Goal: Task Accomplishment & Management: Manage account settings

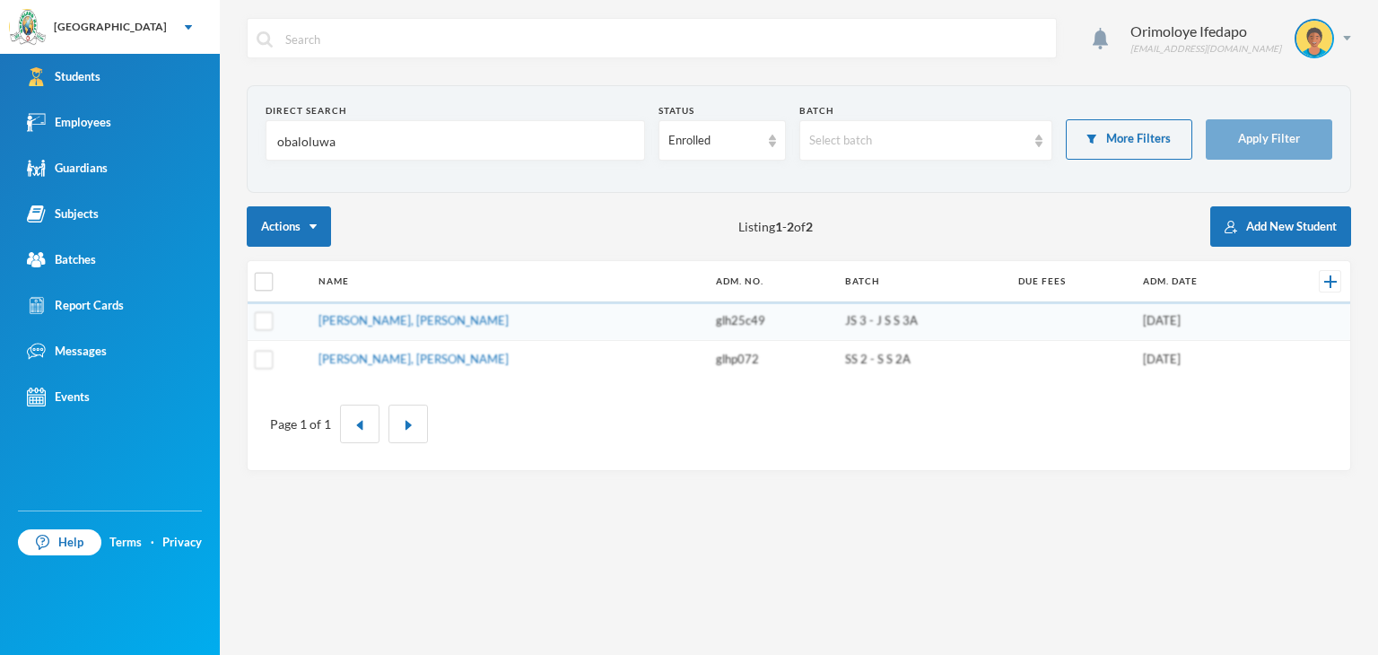
click at [361, 133] on input "obaloluwa" at bounding box center [456, 141] width 360 height 40
type input "o"
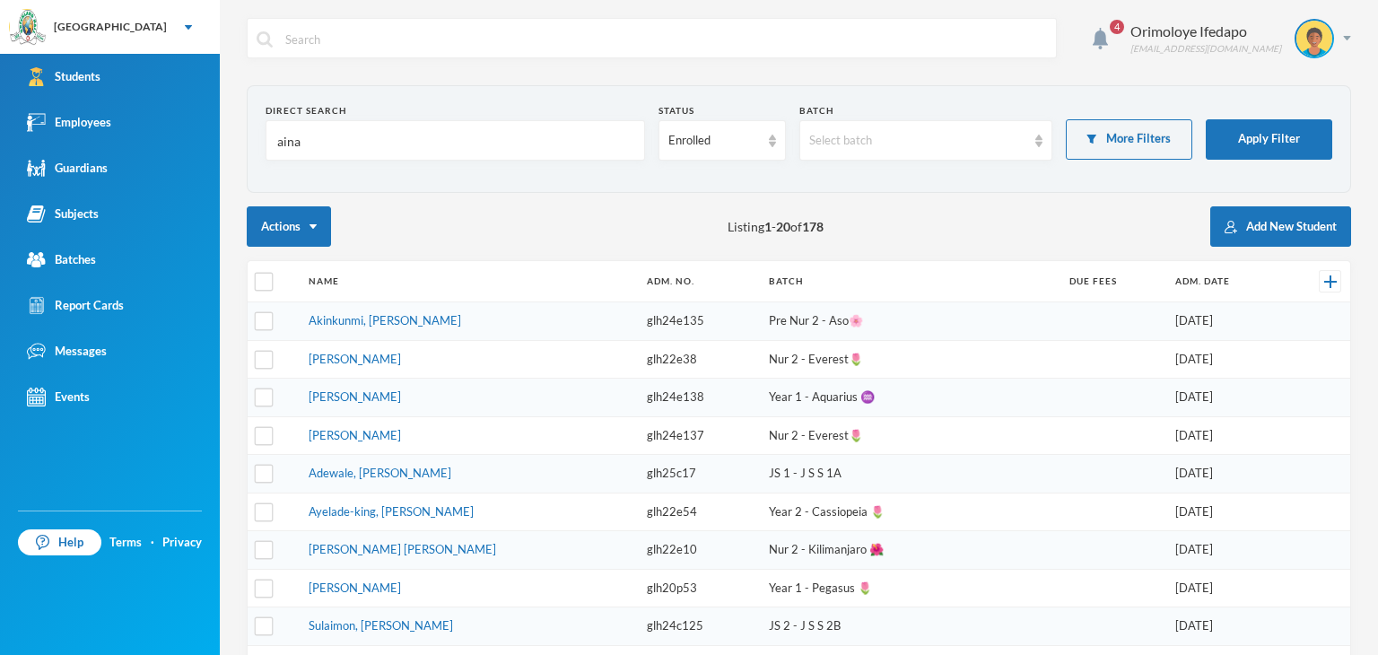
click at [475, 326] on td "Akinkunmi, [PERSON_NAME]" at bounding box center [469, 321] width 338 height 39
click at [402, 140] on input "aina" at bounding box center [456, 141] width 360 height 40
type input "aina"
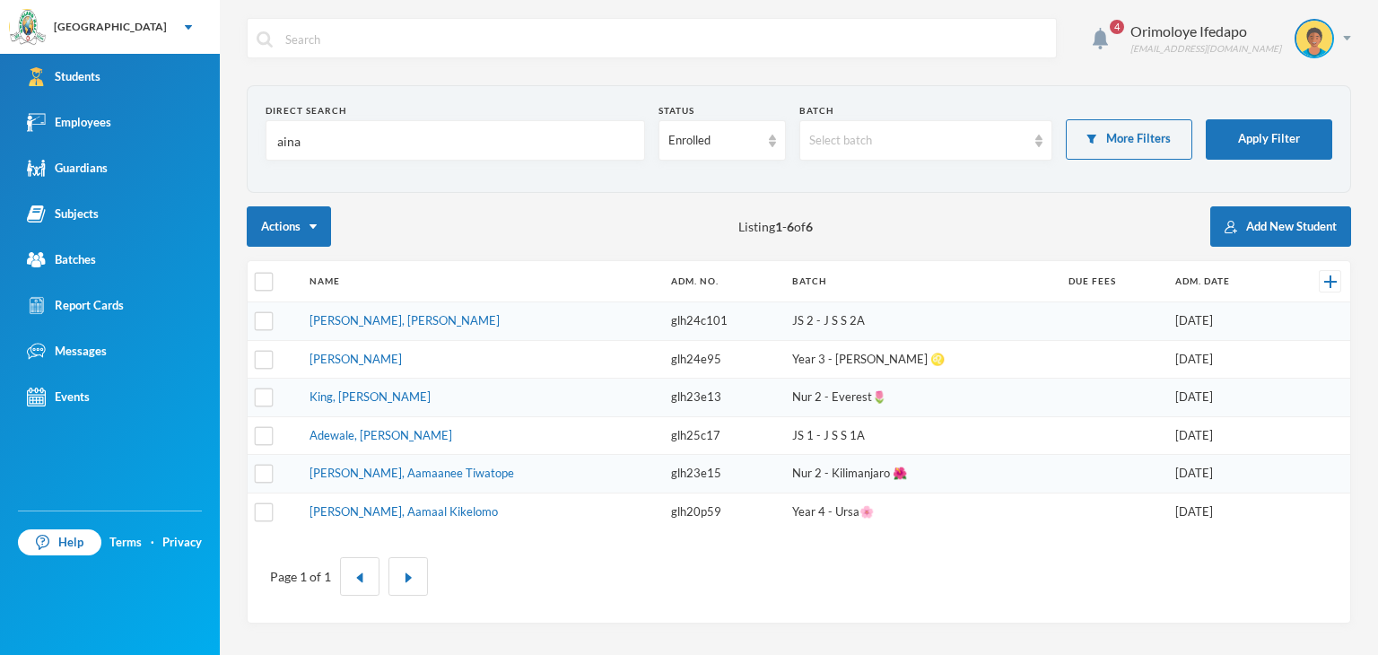
click at [360, 153] on input "aina" at bounding box center [456, 141] width 360 height 40
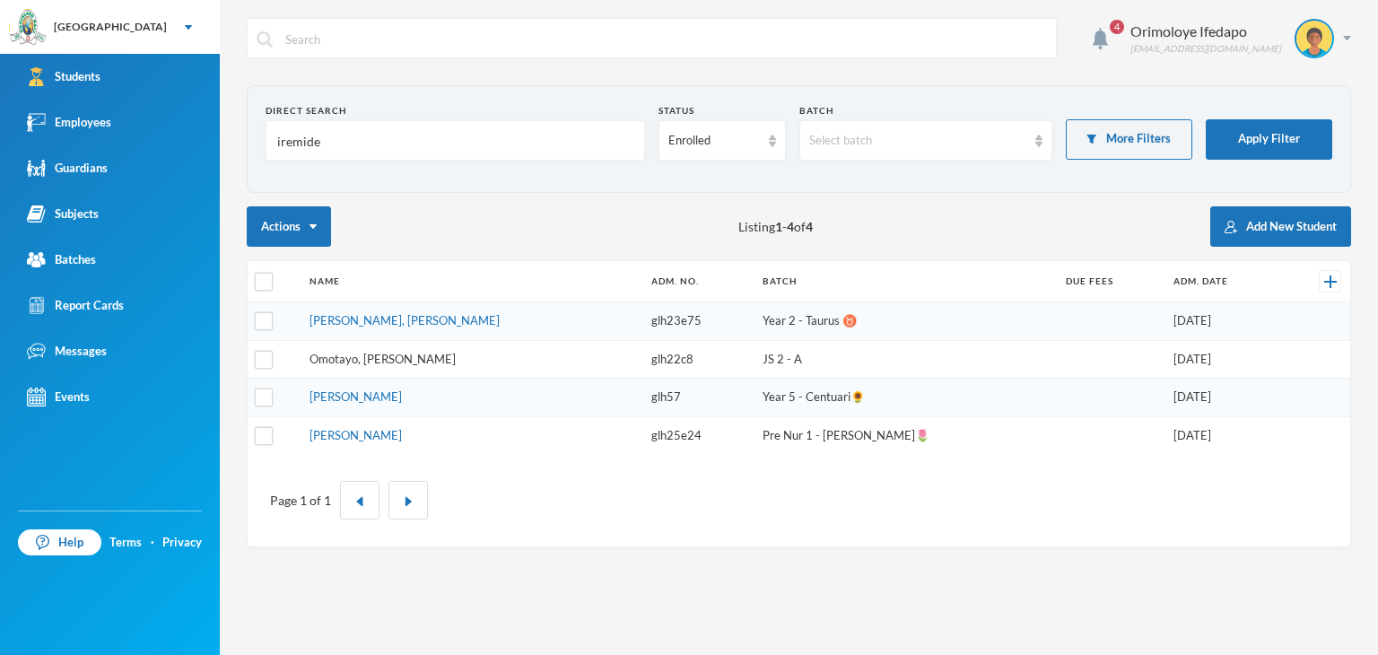
type input "iremide"
click at [370, 360] on link "Omotayo, Iremide Chukwuyenum" at bounding box center [383, 359] width 146 height 14
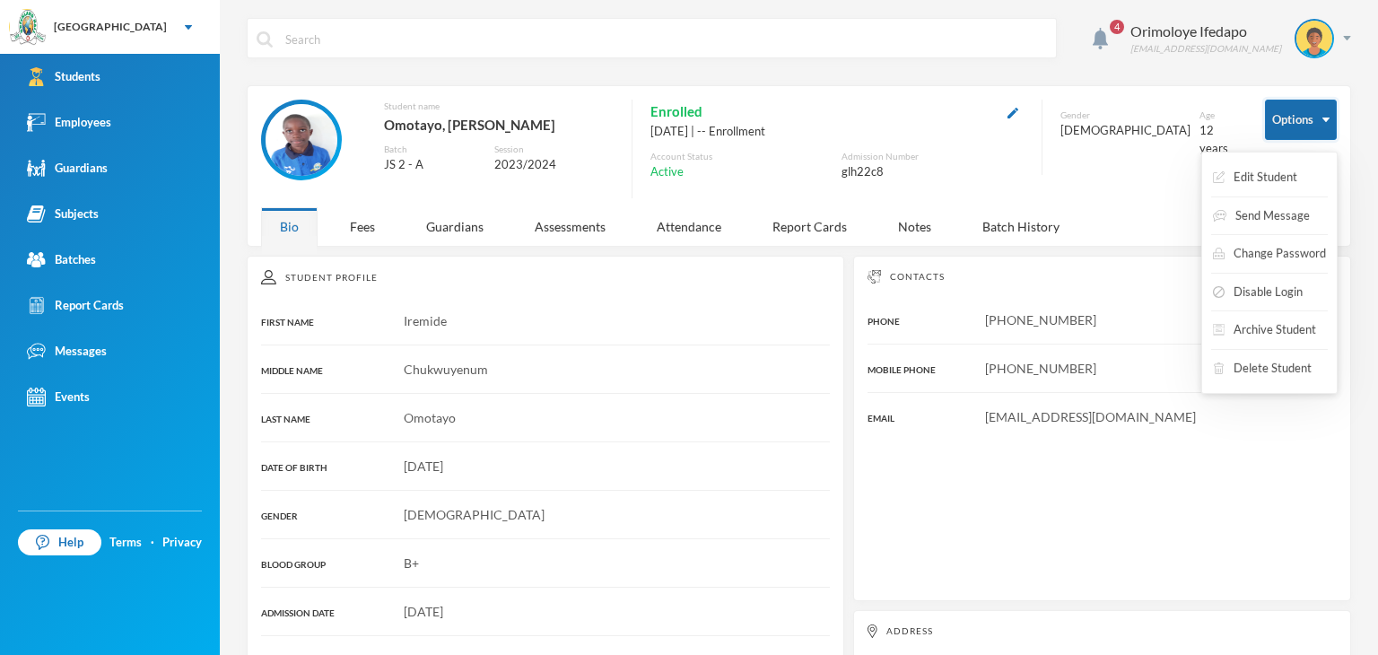
click at [1291, 106] on button "Options" at bounding box center [1301, 120] width 72 height 40
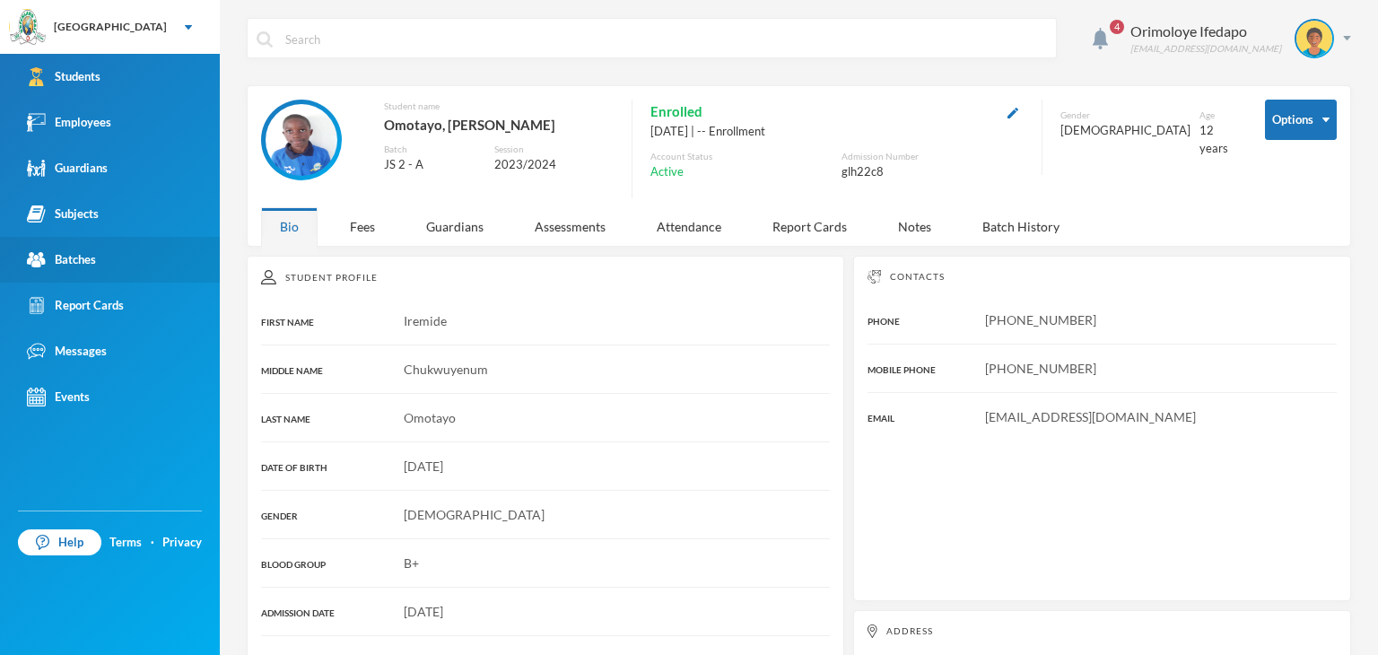
click at [99, 253] on link "Batches" at bounding box center [110, 260] width 220 height 46
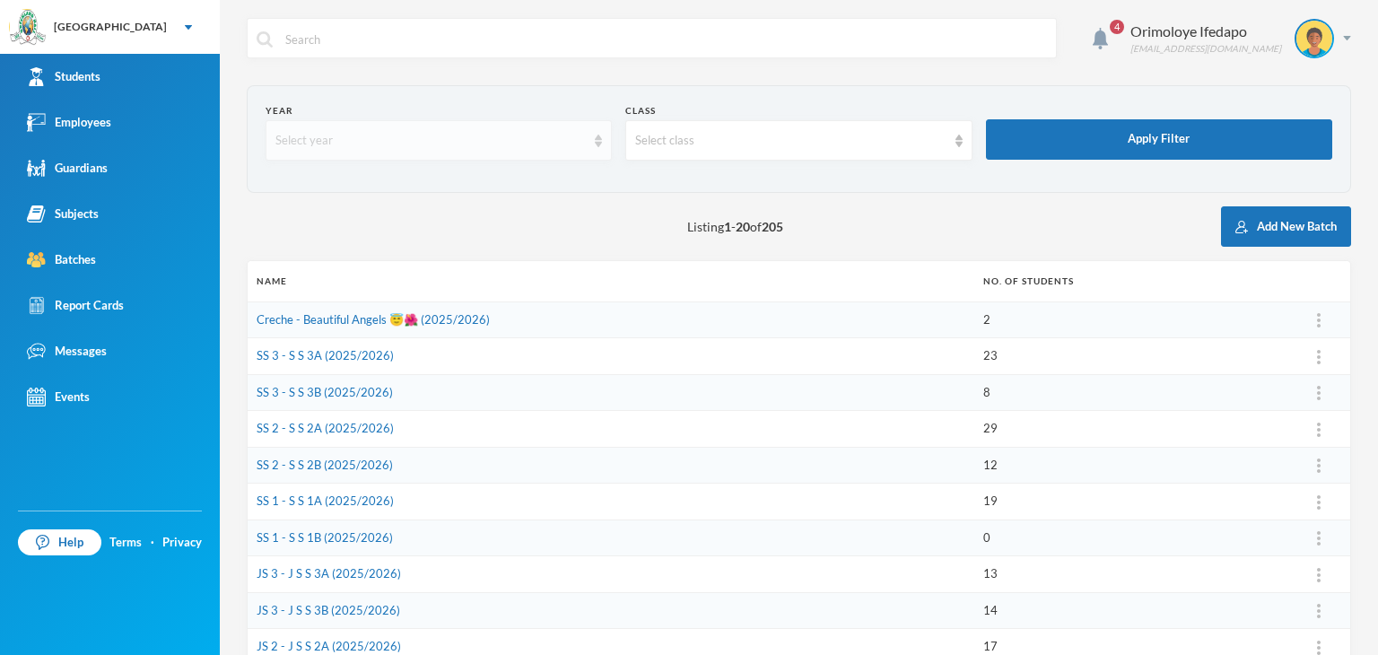
click at [412, 129] on div "Select year" at bounding box center [439, 140] width 346 height 40
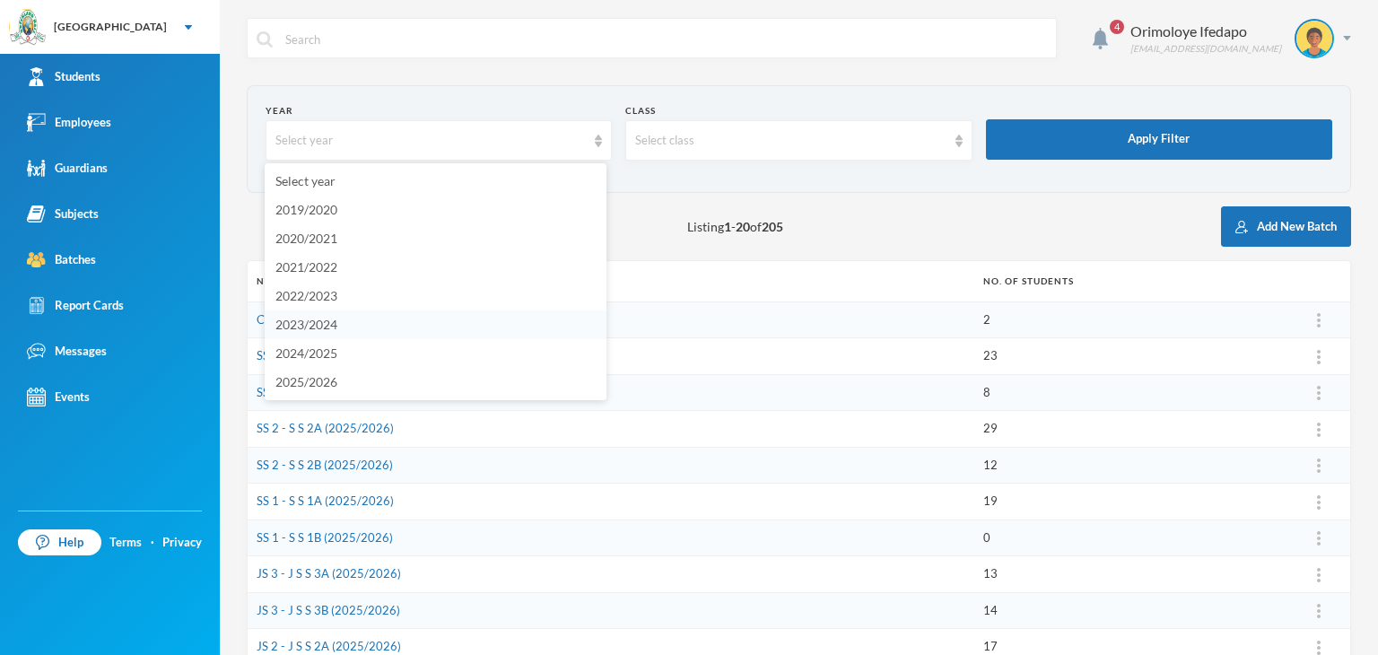
click at [330, 319] on span "2023/2024" at bounding box center [307, 324] width 62 height 15
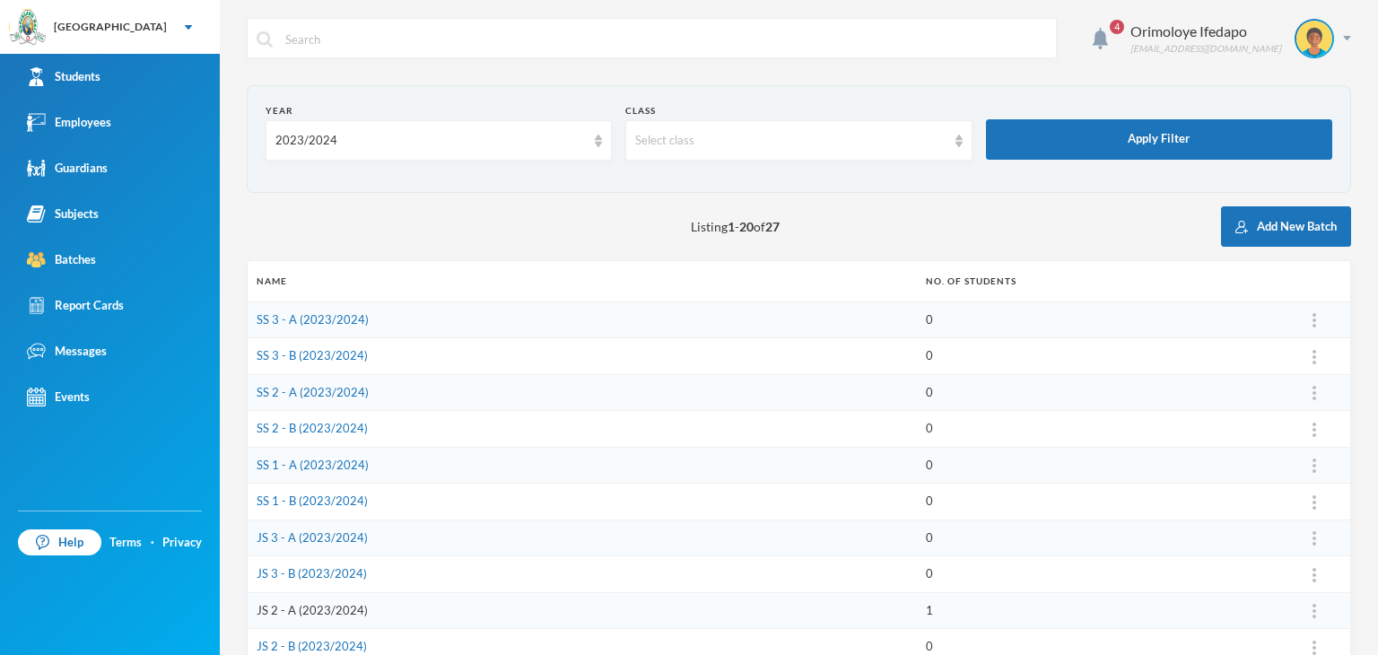
click at [312, 606] on link "JS 2 - A (2023/2024)" at bounding box center [312, 610] width 111 height 14
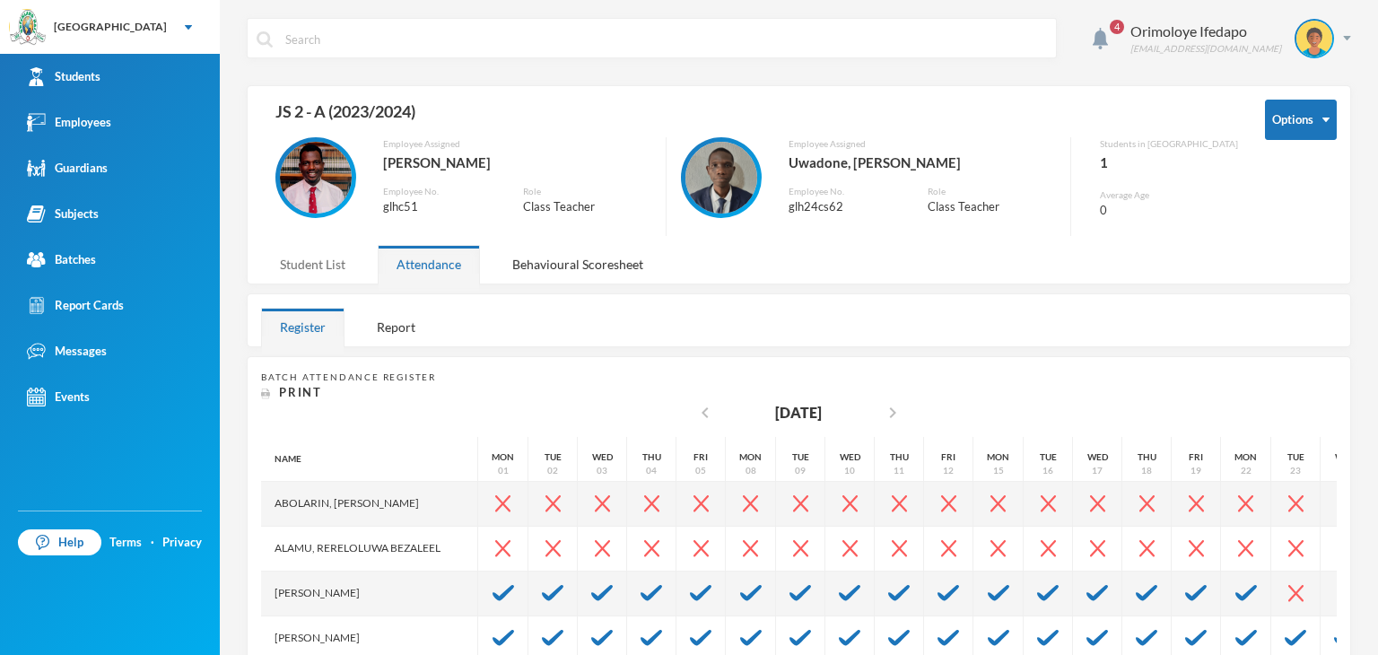
click at [320, 249] on div "Student List" at bounding box center [312, 264] width 103 height 39
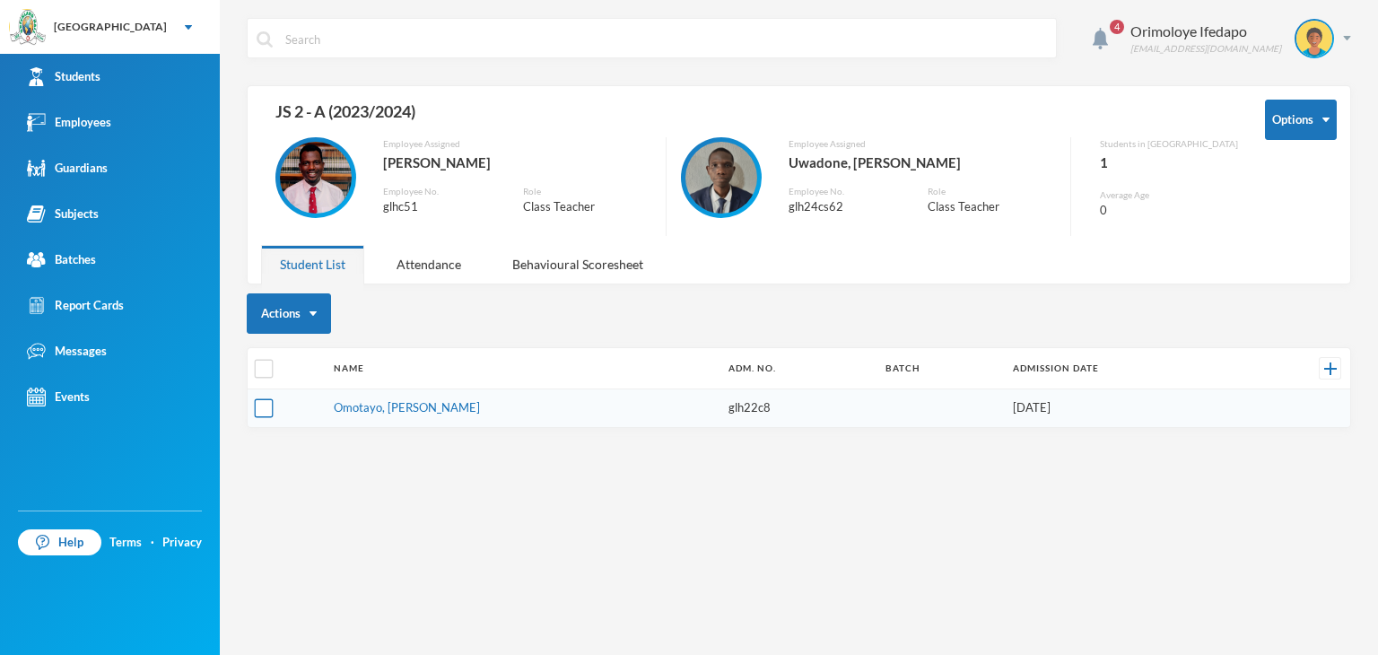
click at [262, 408] on input "checkbox" at bounding box center [264, 408] width 19 height 19
checkbox input "true"
click at [303, 312] on button "Actions" at bounding box center [289, 313] width 84 height 40
click at [330, 453] on button "Change Batch" at bounding box center [307, 448] width 101 height 32
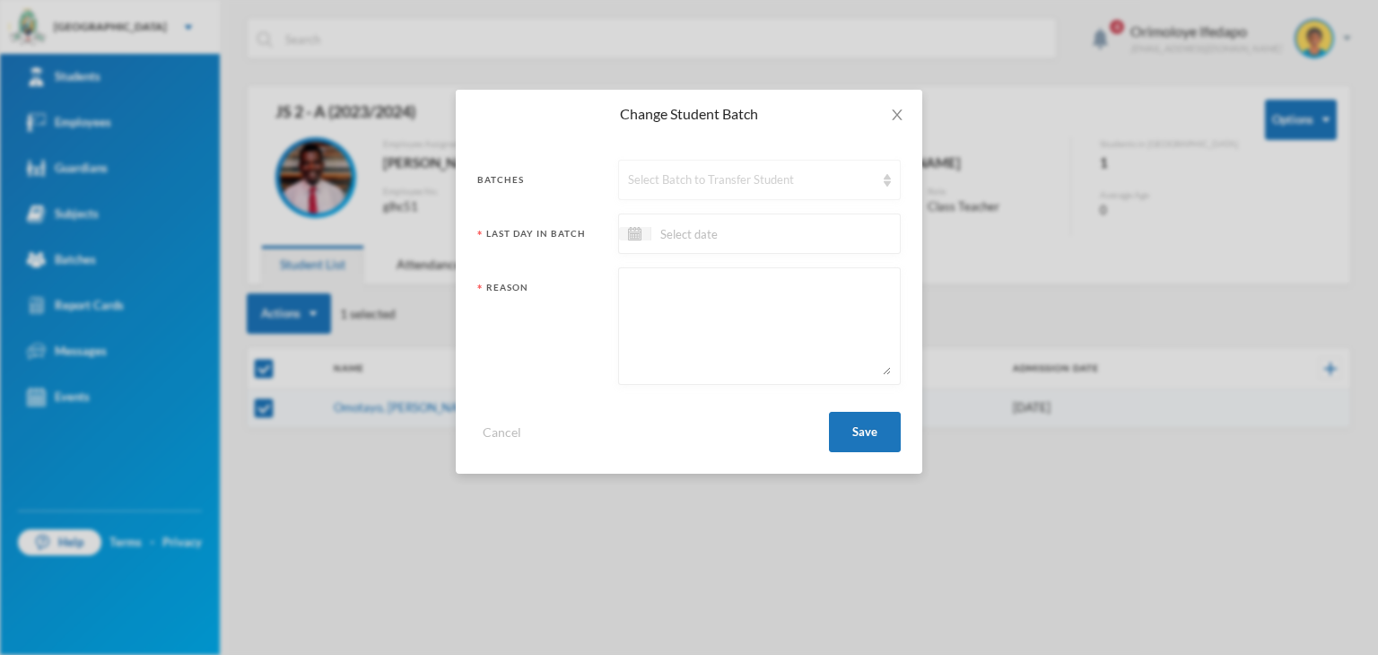
click at [718, 181] on div "Select Batch to Transfer Student" at bounding box center [751, 180] width 247 height 18
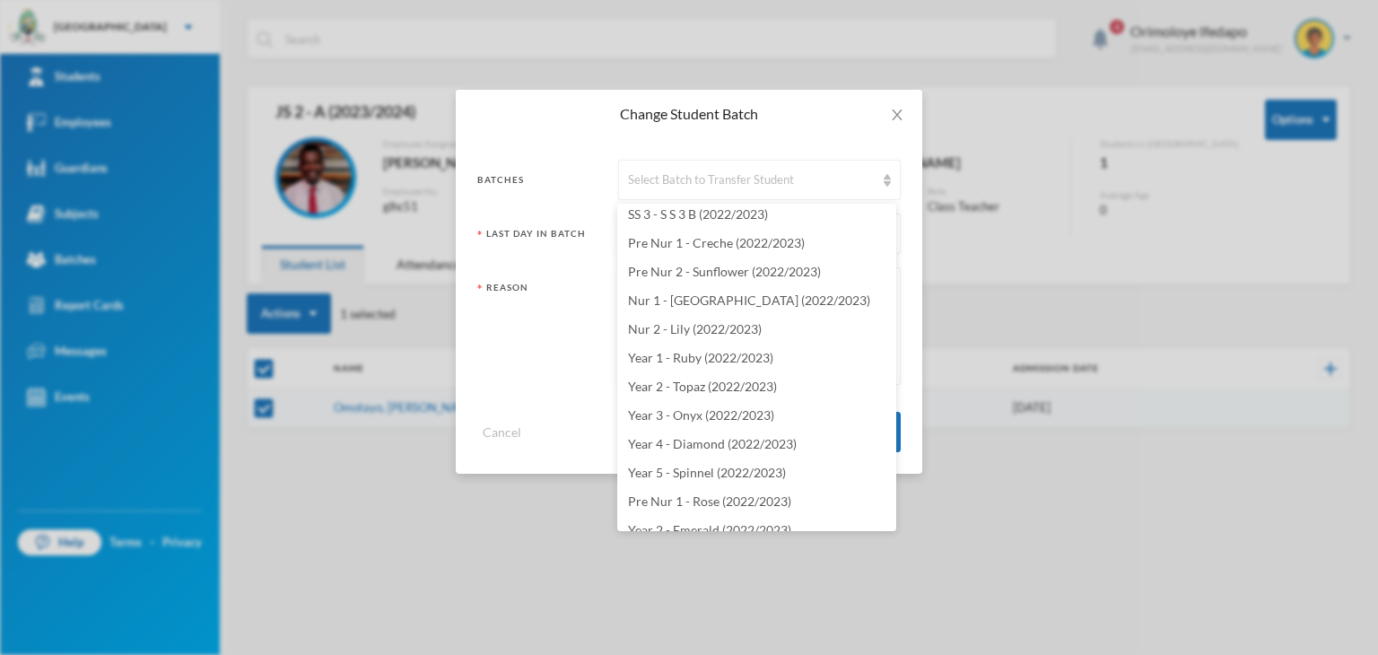
scroll to position [2972, 0]
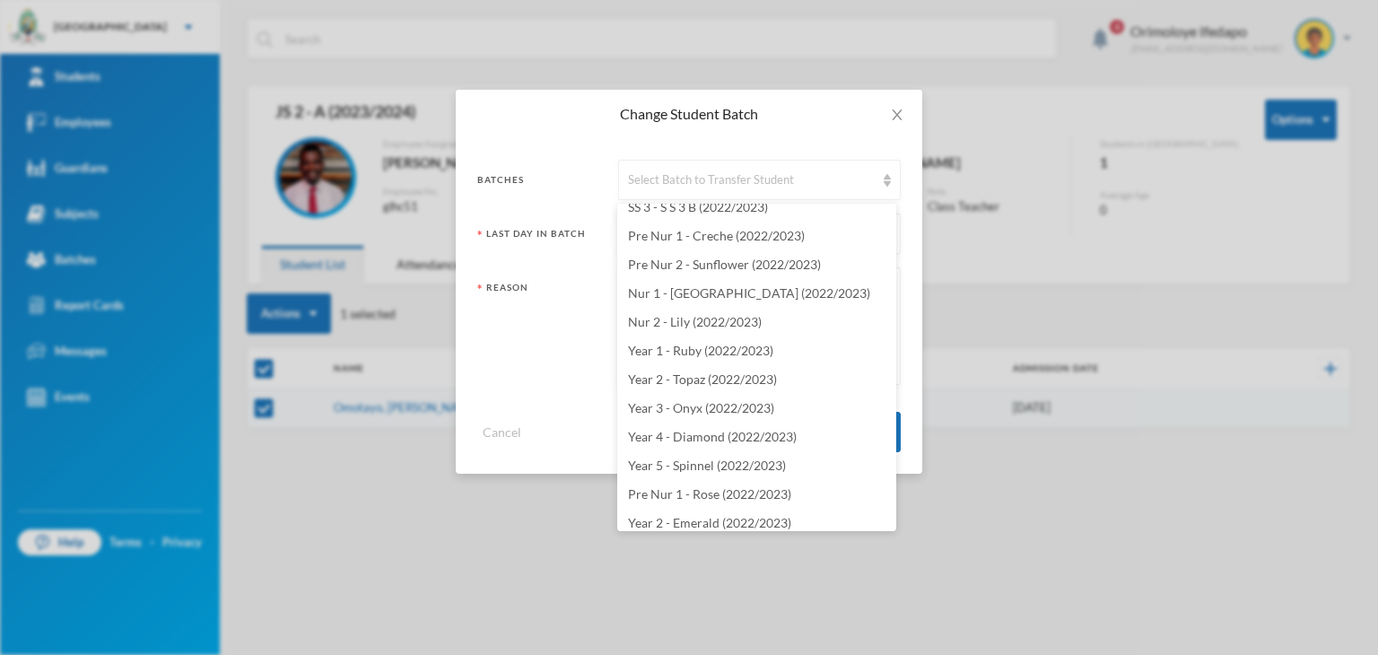
click at [901, 496] on div "Change Student Batch Batches Select Batch to Transfer Student Last Day In Batch…" at bounding box center [689, 327] width 1378 height 655
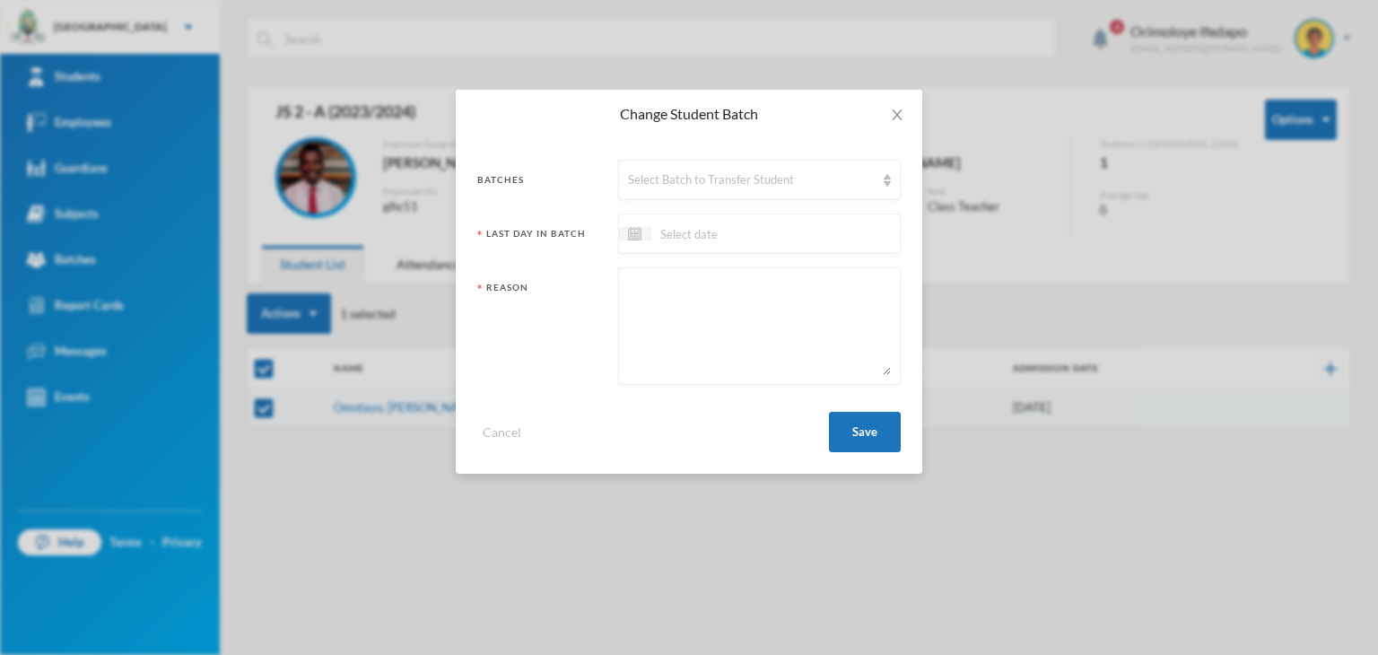
click at [901, 496] on div "Change Student Batch Batches Select Batch to Transfer Student Last Day In Batch…" at bounding box center [689, 327] width 1378 height 655
click at [775, 184] on div "Select Batch to Transfer Student" at bounding box center [751, 180] width 247 height 18
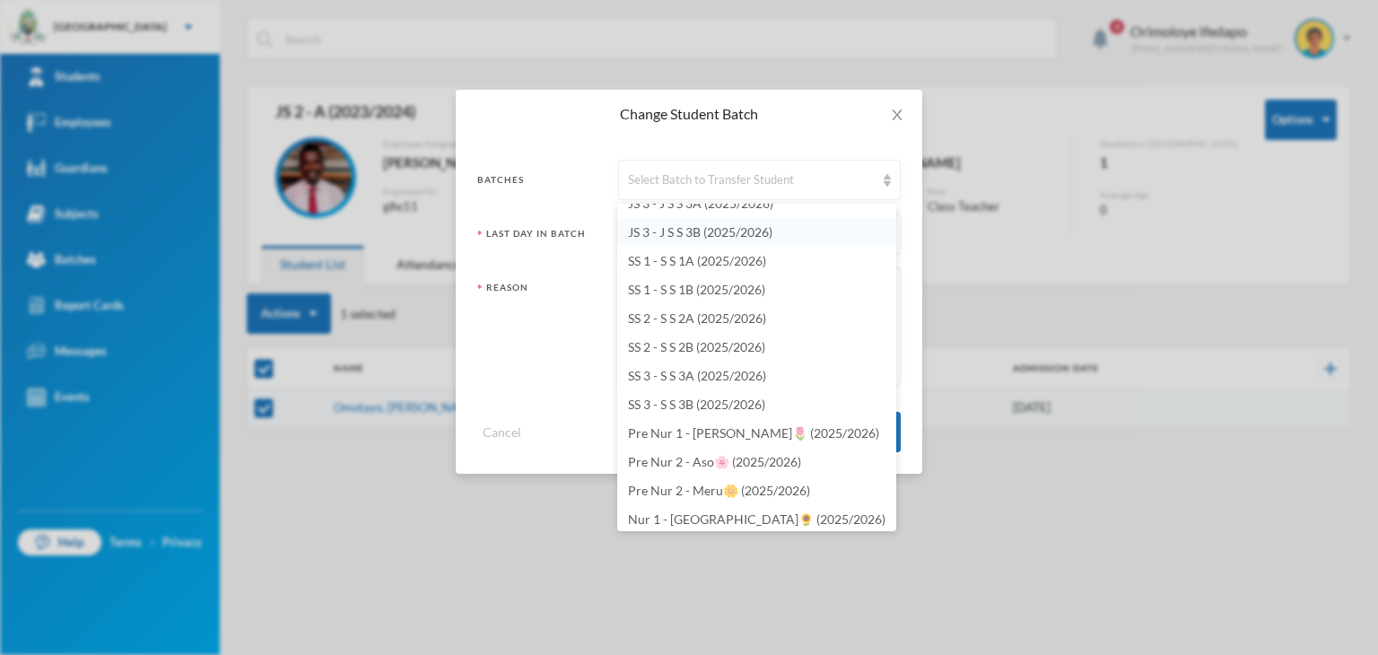
scroll to position [5173, 0]
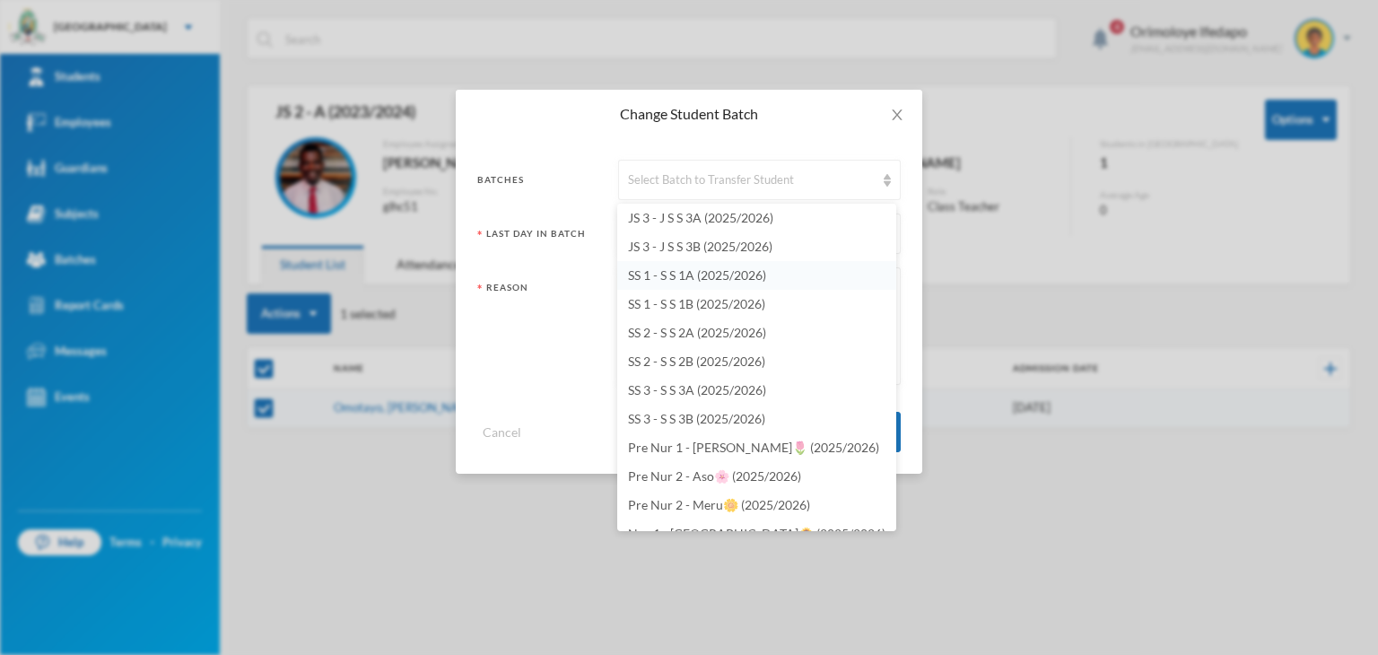
click at [668, 265] on li "SS 1 - S S 1A (2025/2026)" at bounding box center [756, 275] width 279 height 29
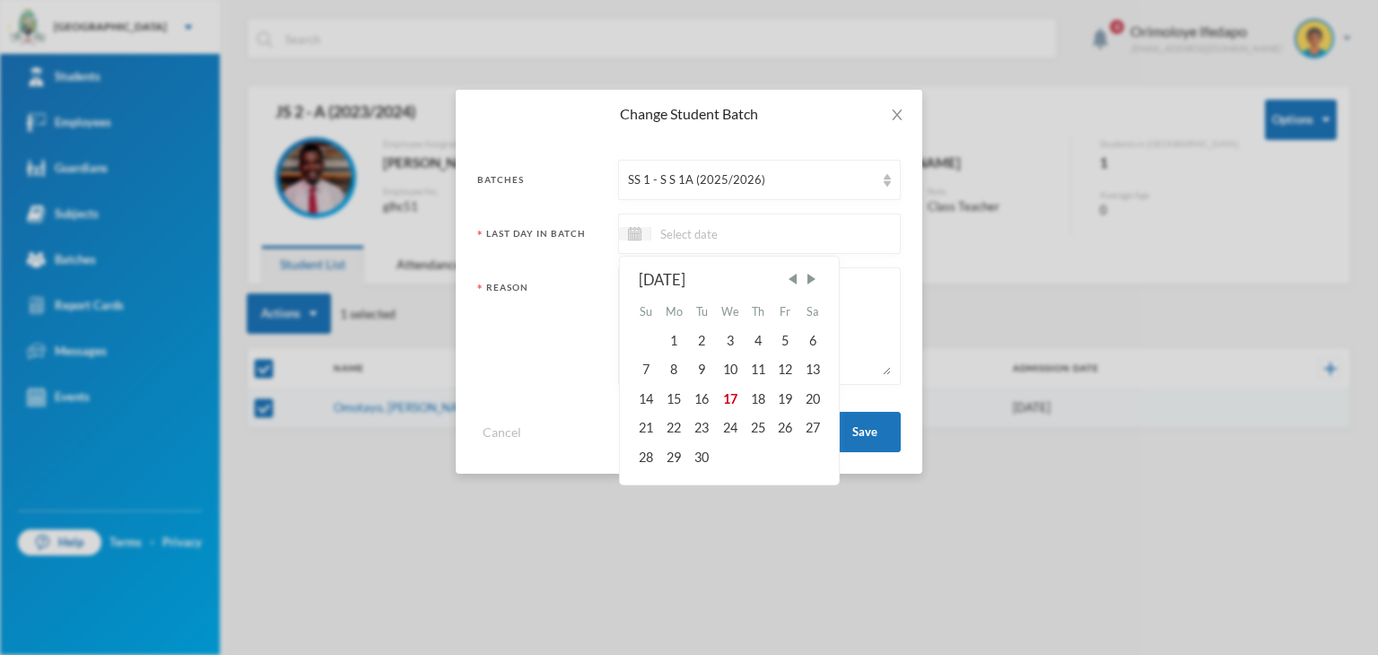
click at [675, 241] on input at bounding box center [727, 233] width 151 height 21
click at [637, 400] on div "14" at bounding box center [646, 399] width 27 height 29
type input "14/09/2025"
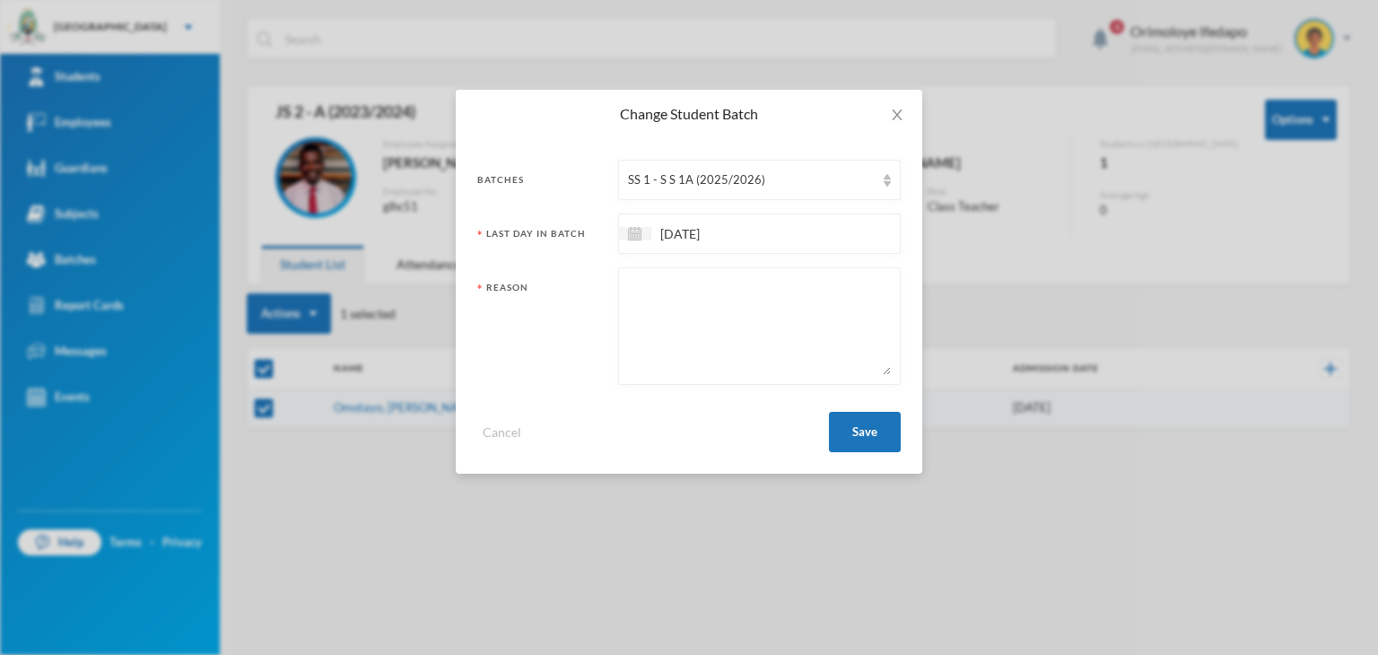
click at [633, 339] on textarea at bounding box center [759, 326] width 263 height 98
type textarea "Promotion to the Next Class"
click at [875, 443] on button "Save" at bounding box center [865, 432] width 72 height 40
checkbox input "false"
